Goal: Browse casually

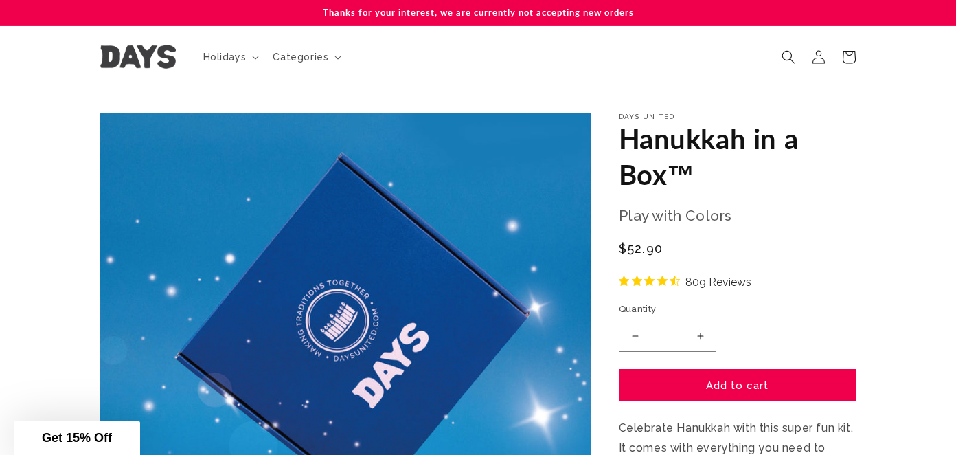
click at [133, 61] on div "Close dialog JOIN OUR JEWISH MAILING LIST Join our mailing list to receive 15% …" at bounding box center [478, 227] width 956 height 455
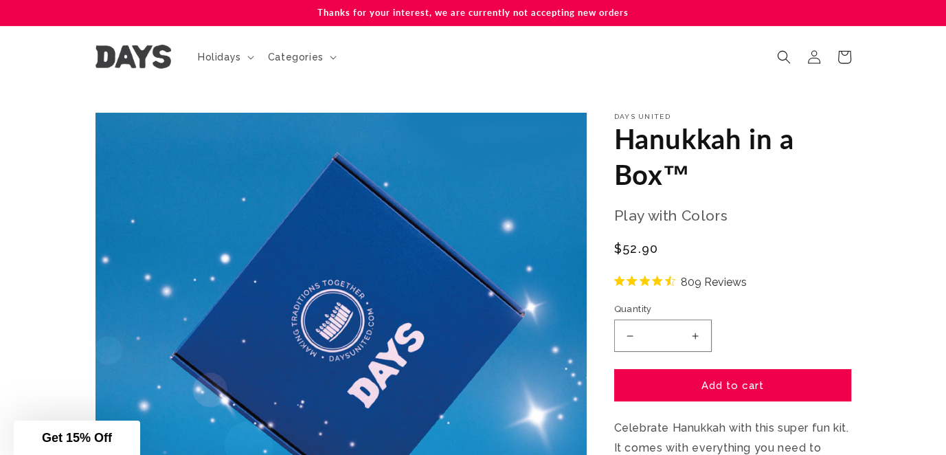
click at [133, 61] on img at bounding box center [134, 57] width 76 height 24
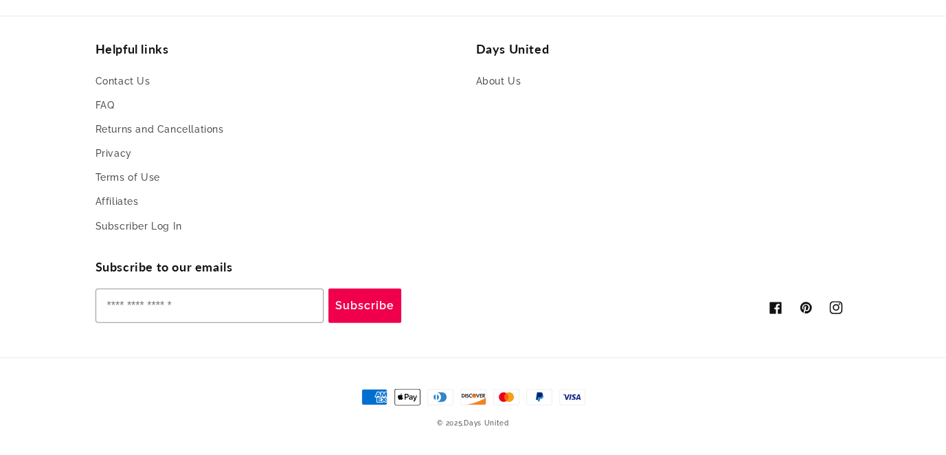
scroll to position [0, 1891]
click at [837, 308] on icon at bounding box center [835, 308] width 13 height 13
